Goal: Information Seeking & Learning: Check status

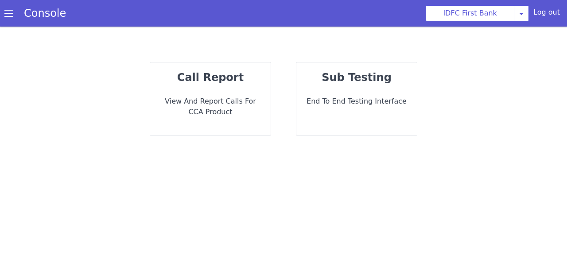
click at [232, 104] on p "View and report calls for CCA Product" at bounding box center [210, 106] width 106 height 21
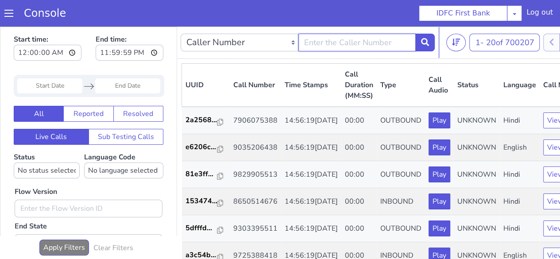
click at [303, 177] on input "text" at bounding box center [342, 181] width 118 height 18
type input "9047996556"
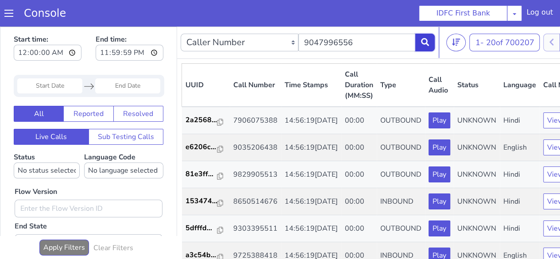
click at [414, 93] on button at bounding box center [412, 89] width 19 height 18
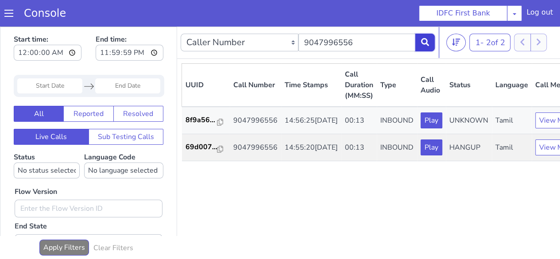
click at [402, 117] on button at bounding box center [408, 118] width 19 height 18
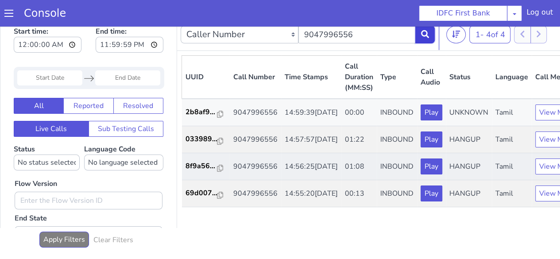
scroll to position [2, 0]
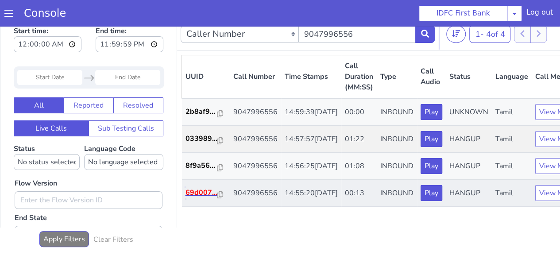
click at [385, 19] on p "69d007..." at bounding box center [385, 13] width 32 height 11
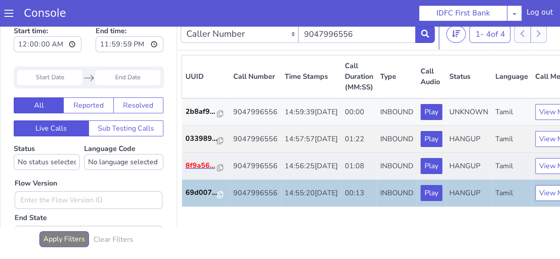
click at [179, 213] on p "8f9a56..." at bounding box center [190, 207] width 32 height 11
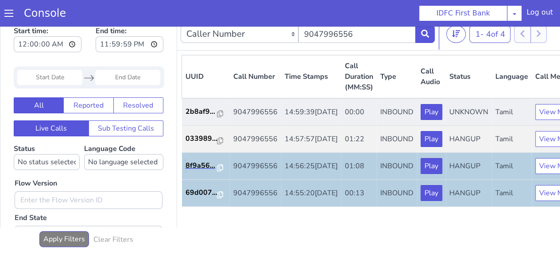
scroll to position [0, 0]
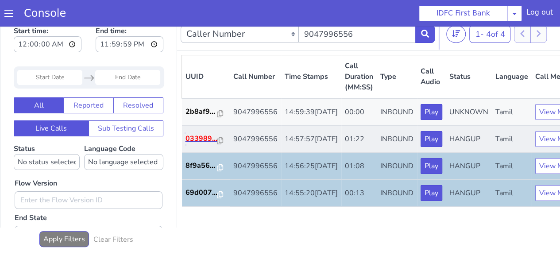
click at [172, 240] on p "033989..." at bounding box center [183, 234] width 32 height 11
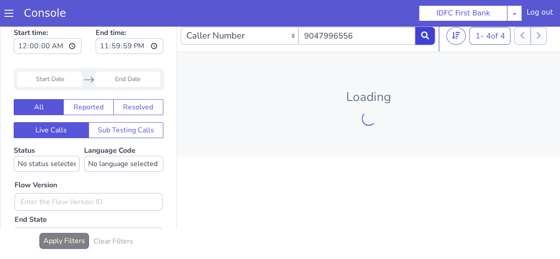
scroll to position [6, 0]
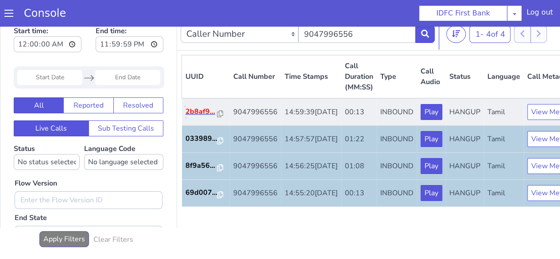
click at [175, 229] on p "2b8af9..." at bounding box center [183, 223] width 32 height 11
